Goal: Use online tool/utility: Utilize a website feature to perform a specific function

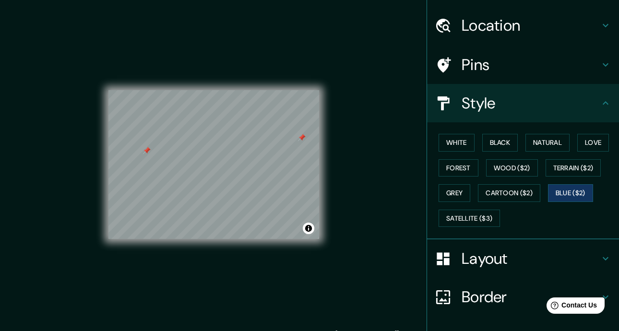
scroll to position [90, 0]
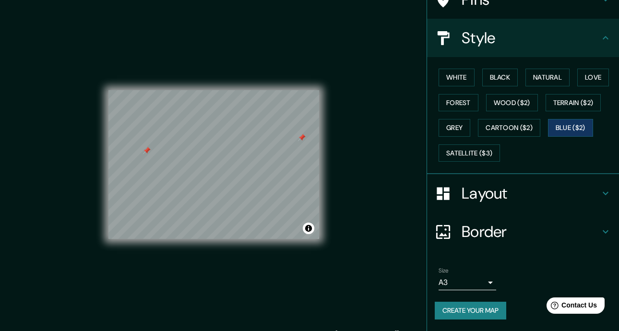
click at [590, 232] on h4 "Border" at bounding box center [530, 231] width 138 height 19
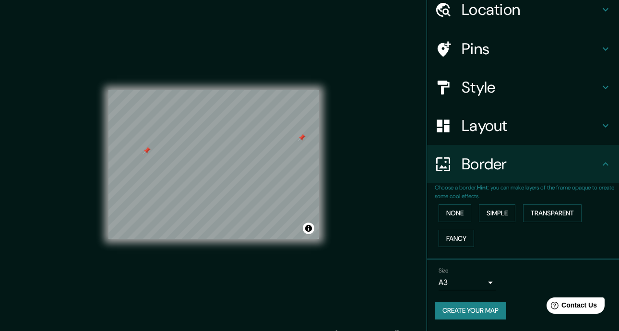
scroll to position [40, 0]
click at [452, 211] on button "None" at bounding box center [454, 213] width 33 height 18
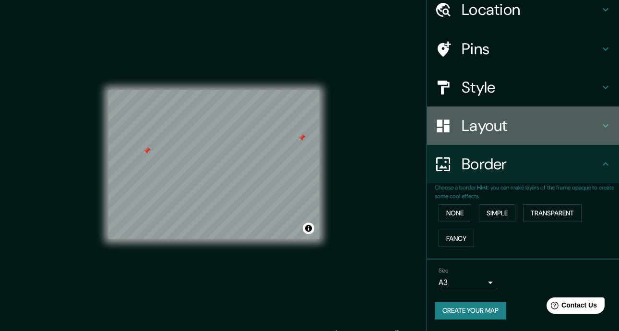
click at [568, 124] on h4 "Layout" at bounding box center [530, 125] width 138 height 19
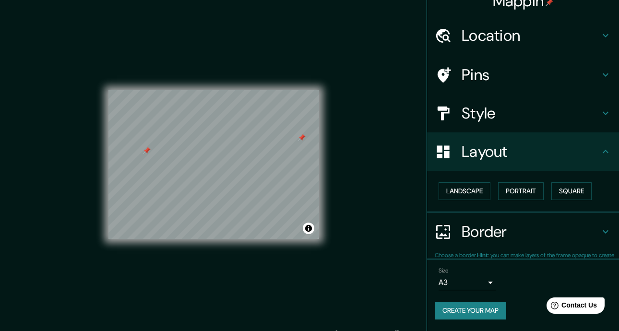
scroll to position [14, 0]
click at [469, 189] on button "Landscape" at bounding box center [464, 192] width 52 height 18
click at [526, 187] on button "Portrait" at bounding box center [521, 192] width 46 height 18
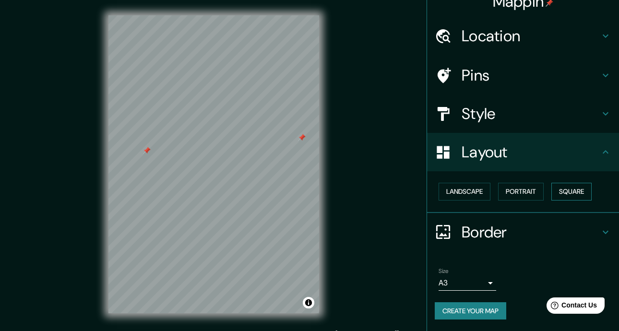
click at [568, 188] on button "Square" at bounding box center [571, 192] width 40 height 18
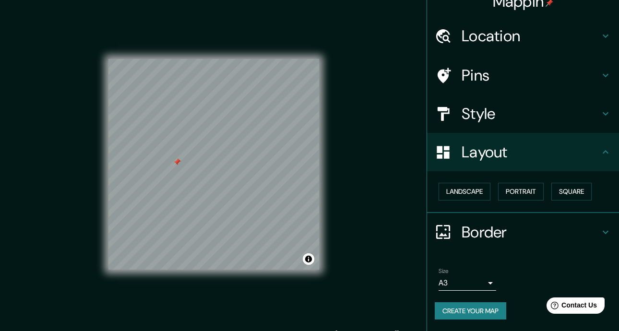
click at [548, 106] on h4 "Style" at bounding box center [530, 113] width 138 height 19
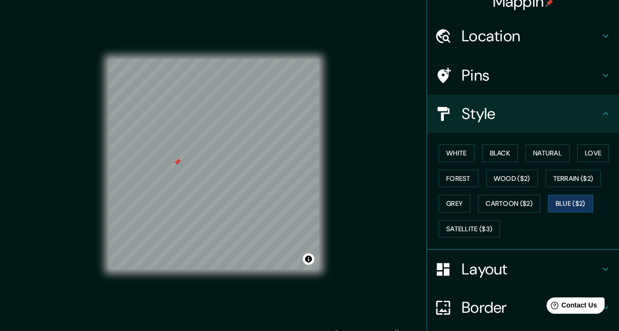
click at [550, 87] on div "Pins" at bounding box center [523, 75] width 192 height 38
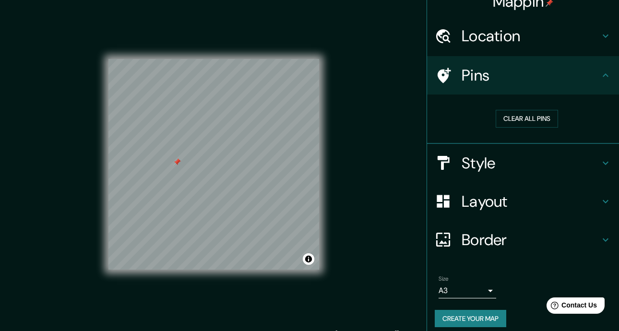
click at [527, 106] on div "Clear all pins" at bounding box center [527, 118] width 184 height 33
click at [530, 111] on button "Clear all pins" at bounding box center [526, 119] width 62 height 18
click at [526, 122] on button "Clear all pins" at bounding box center [526, 119] width 62 height 18
click at [523, 164] on h4 "Style" at bounding box center [530, 162] width 138 height 19
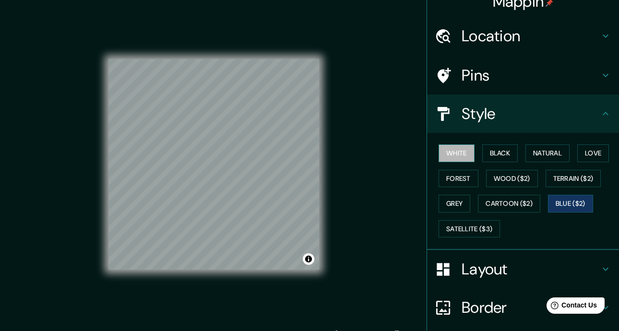
click at [460, 147] on button "White" at bounding box center [456, 153] width 36 height 18
